Goal: Task Accomplishment & Management: Manage account settings

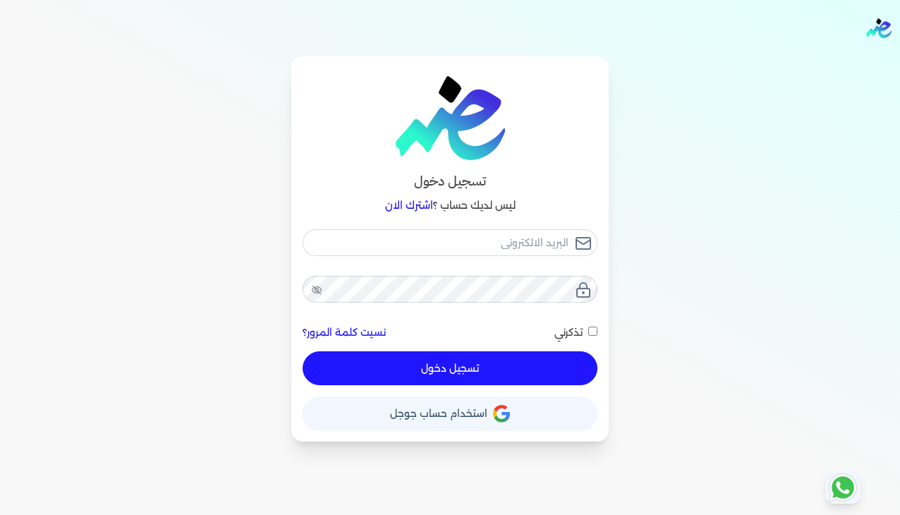
click at [387, 259] on div "نسيت كلمة المرور؟ تذكرني تسجيل دخول" at bounding box center [449, 307] width 295 height 157
click at [387, 249] on input "email" at bounding box center [449, 242] width 295 height 27
checkbox input "false"
type input "[EMAIL_ADDRESS][DOMAIN_NAME]"
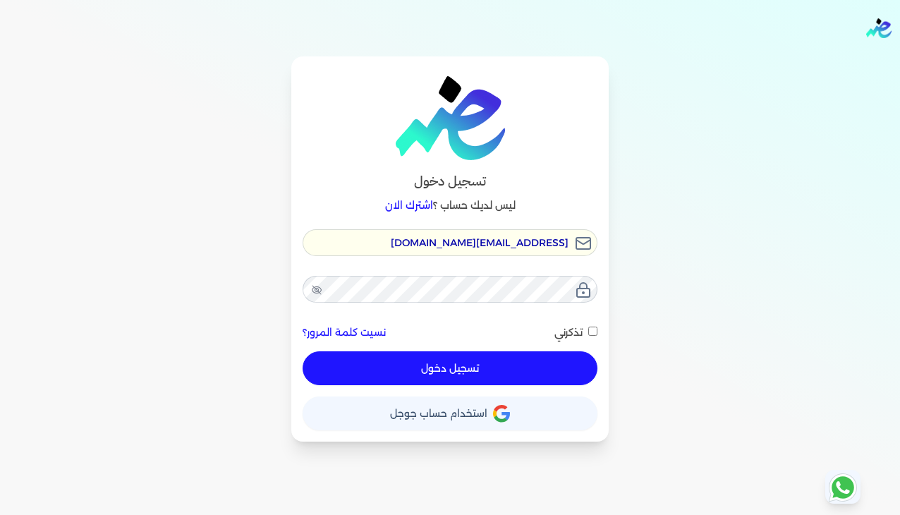
click at [558, 241] on input "[EMAIL_ADDRESS][DOMAIN_NAME]" at bounding box center [449, 242] width 295 height 27
click at [498, 363] on button "تسجيل دخول" at bounding box center [449, 368] width 295 height 34
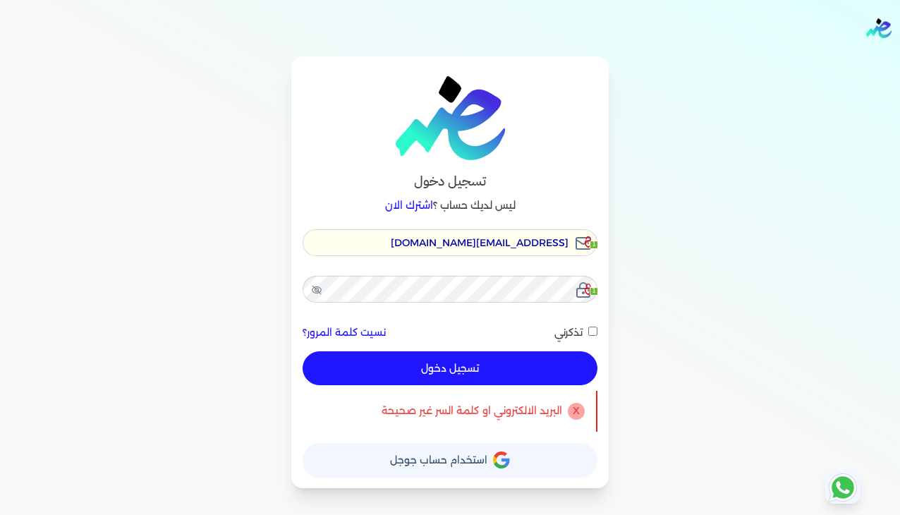
click at [486, 362] on button "تسجيل دخول" at bounding box center [449, 368] width 295 height 34
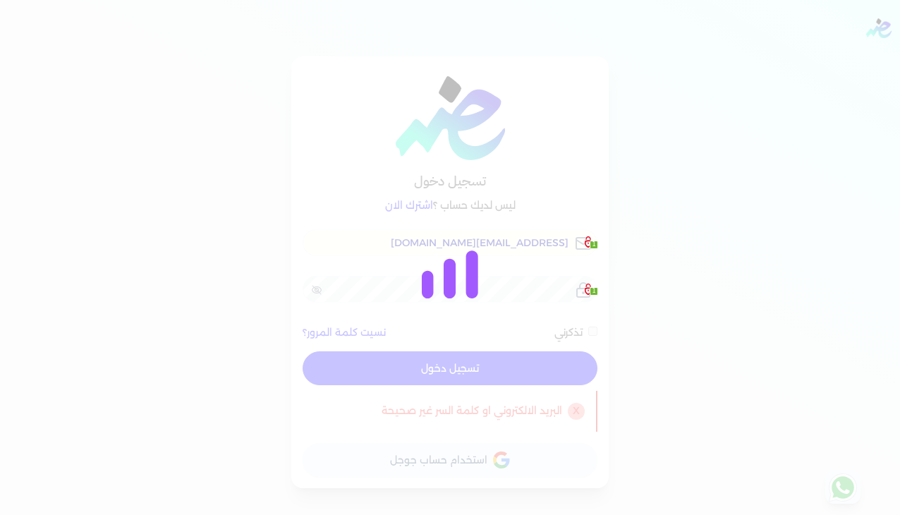
checkbox input "false"
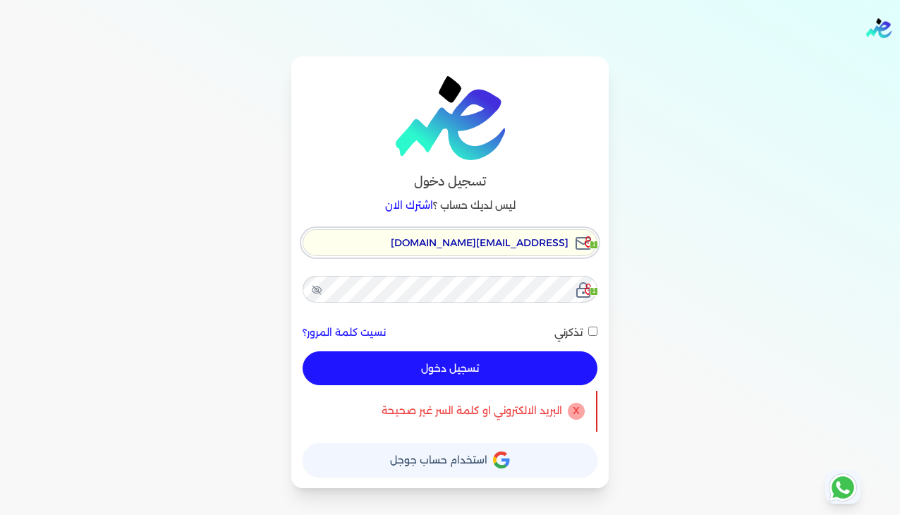
click at [486, 244] on input "[EMAIL_ADDRESS][DOMAIN_NAME]" at bounding box center [449, 242] width 295 height 27
paste input "01017507513"
type input "01017507513"
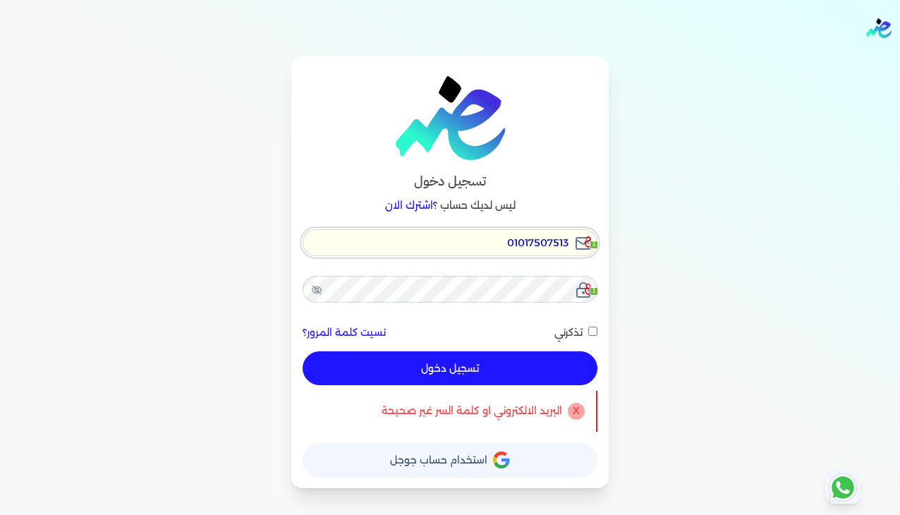
checkbox input "false"
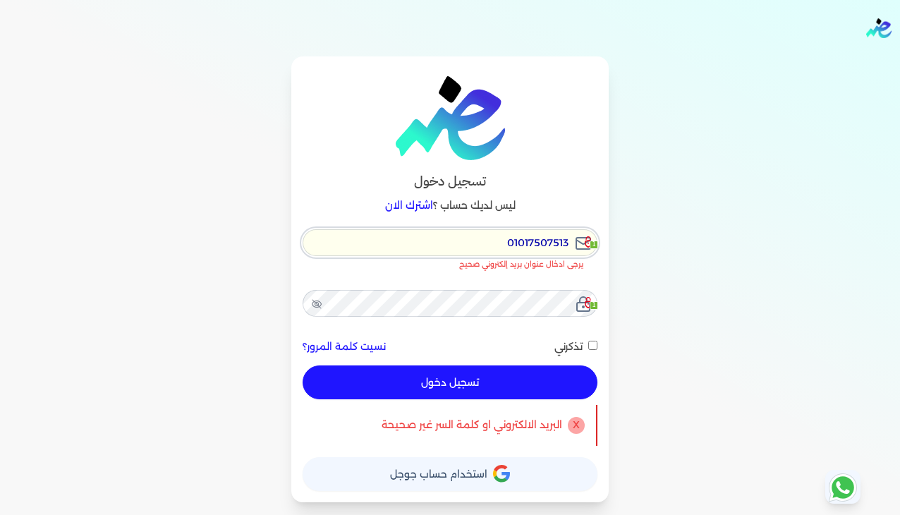
type input "01017507513"
checkbox input "false"
click at [432, 252] on input "01017507513" at bounding box center [449, 242] width 295 height 27
paste input "[EMAIL_ADDRESS][DOMAIN_NAME]"
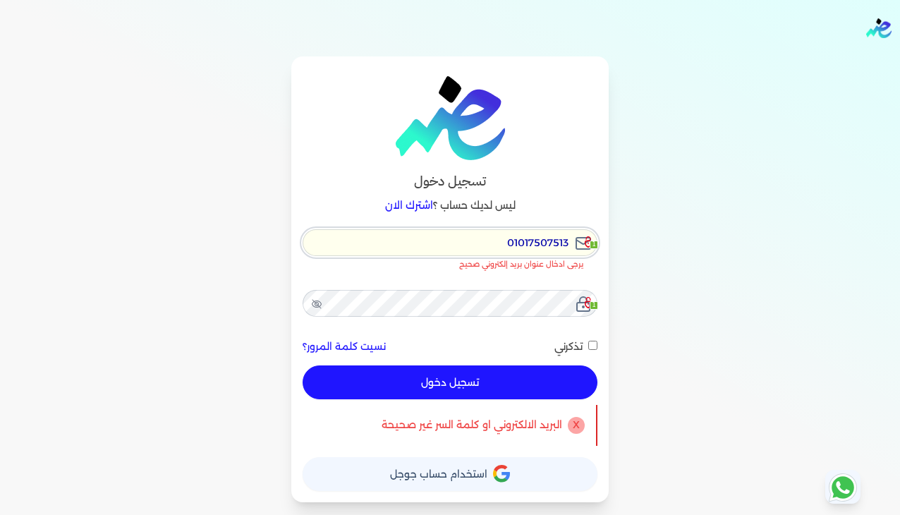
type input "[EMAIL_ADDRESS][DOMAIN_NAME]"
checkbox input "false"
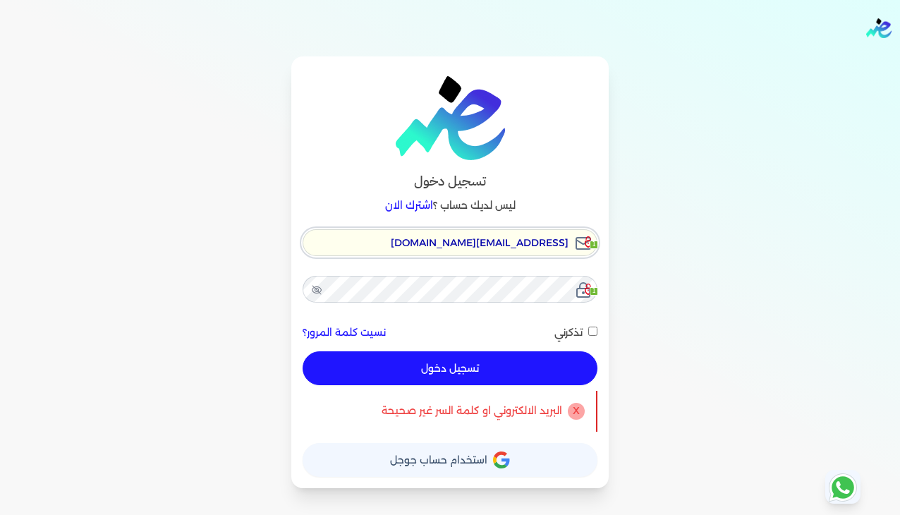
type input "[EMAIL_ADDRESS][DOMAIN_NAME]"
click at [427, 360] on button "تسجيل دخول" at bounding box center [449, 368] width 295 height 34
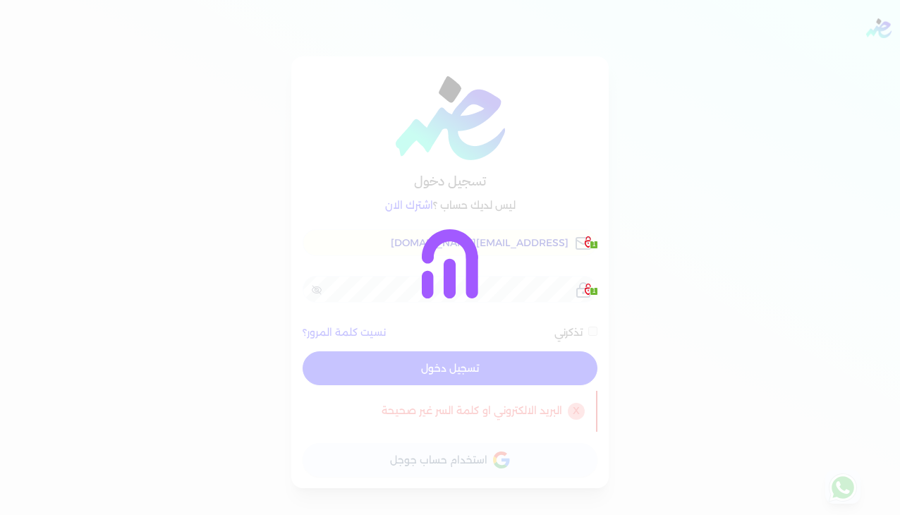
checkbox input "false"
